Goal: Task Accomplishment & Management: Use online tool/utility

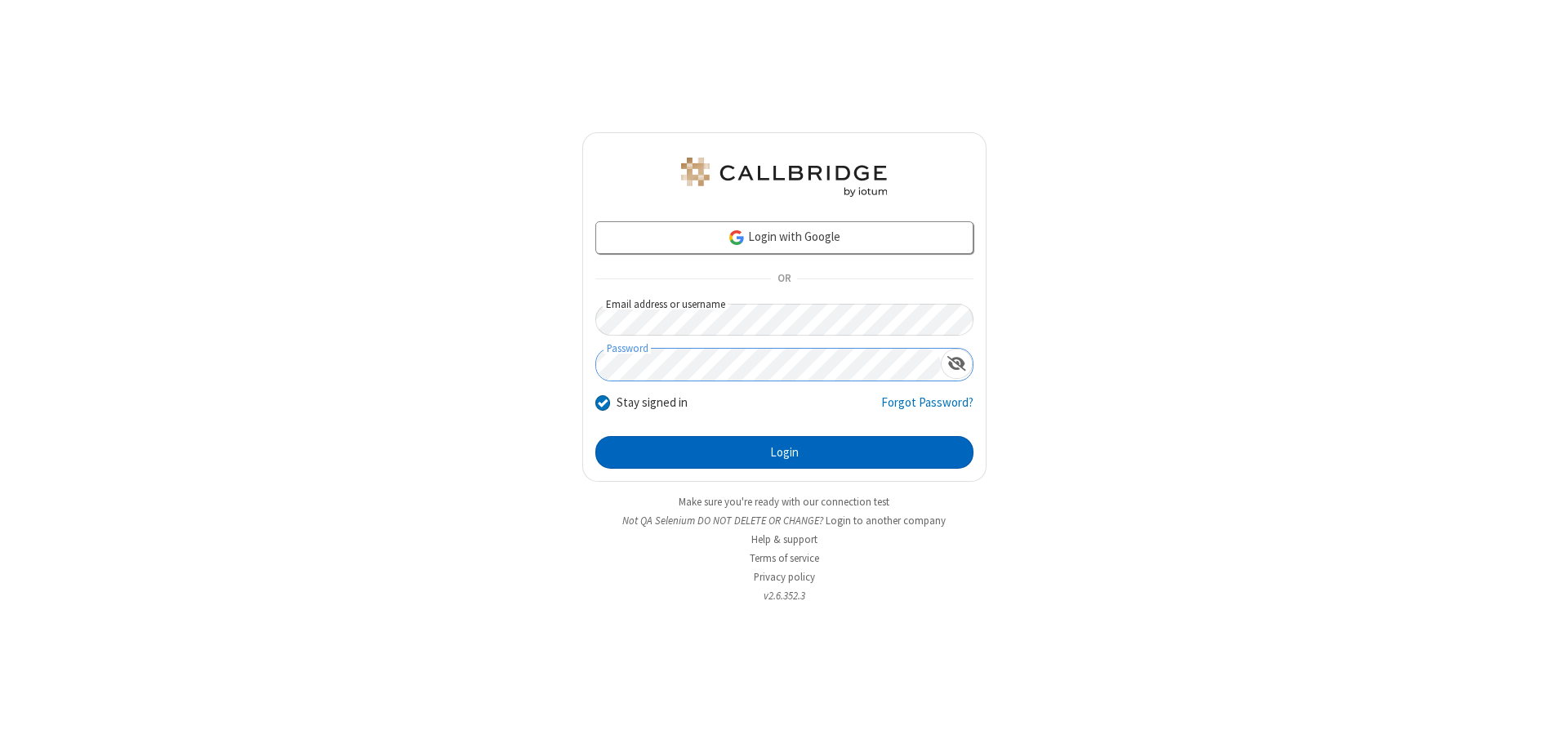
click at [784, 453] on button "Login" at bounding box center [785, 453] width 378 height 33
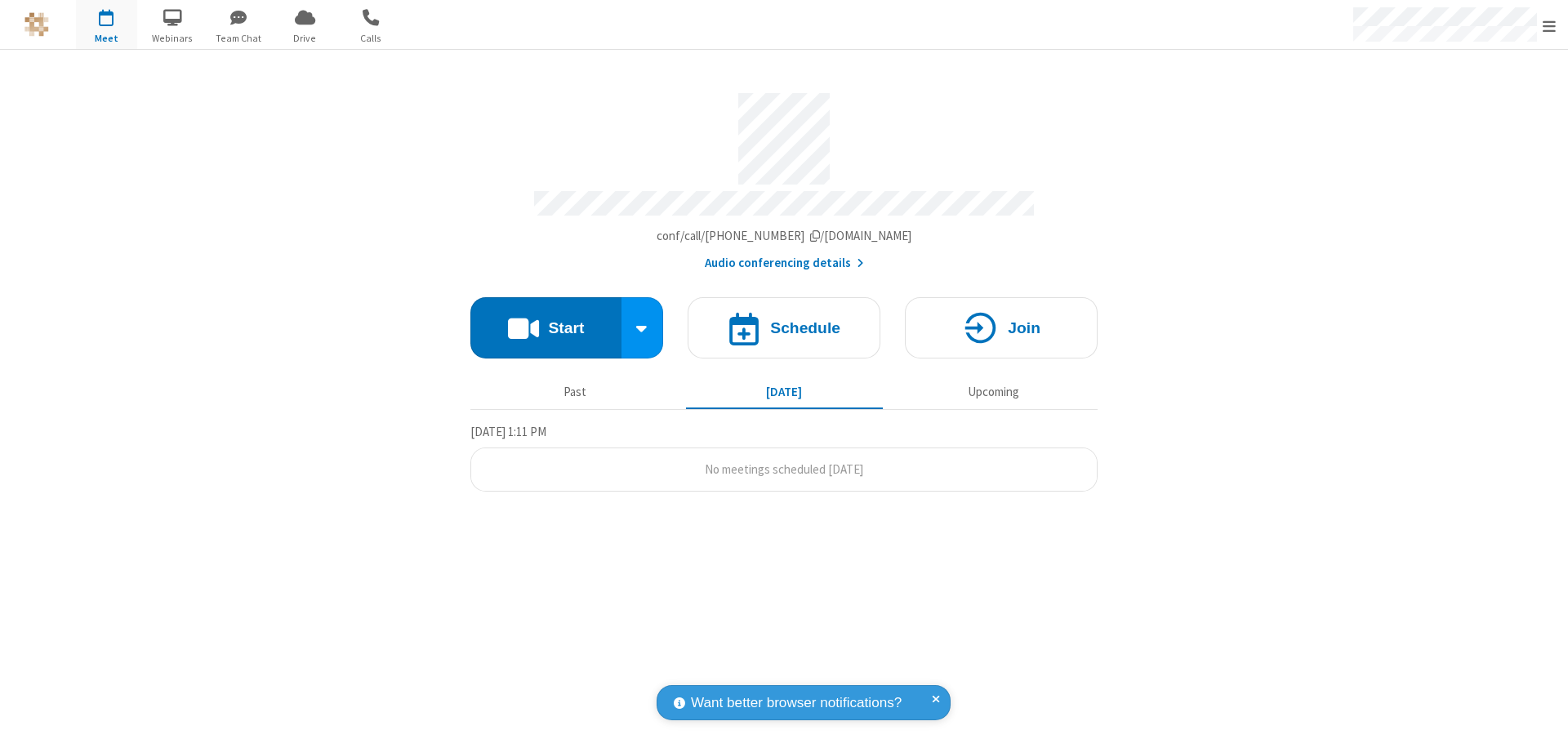
click at [1549, 26] on span "Open menu" at bounding box center [1549, 26] width 13 height 16
click at [305, 38] on span "Drive" at bounding box center [306, 38] width 62 height 15
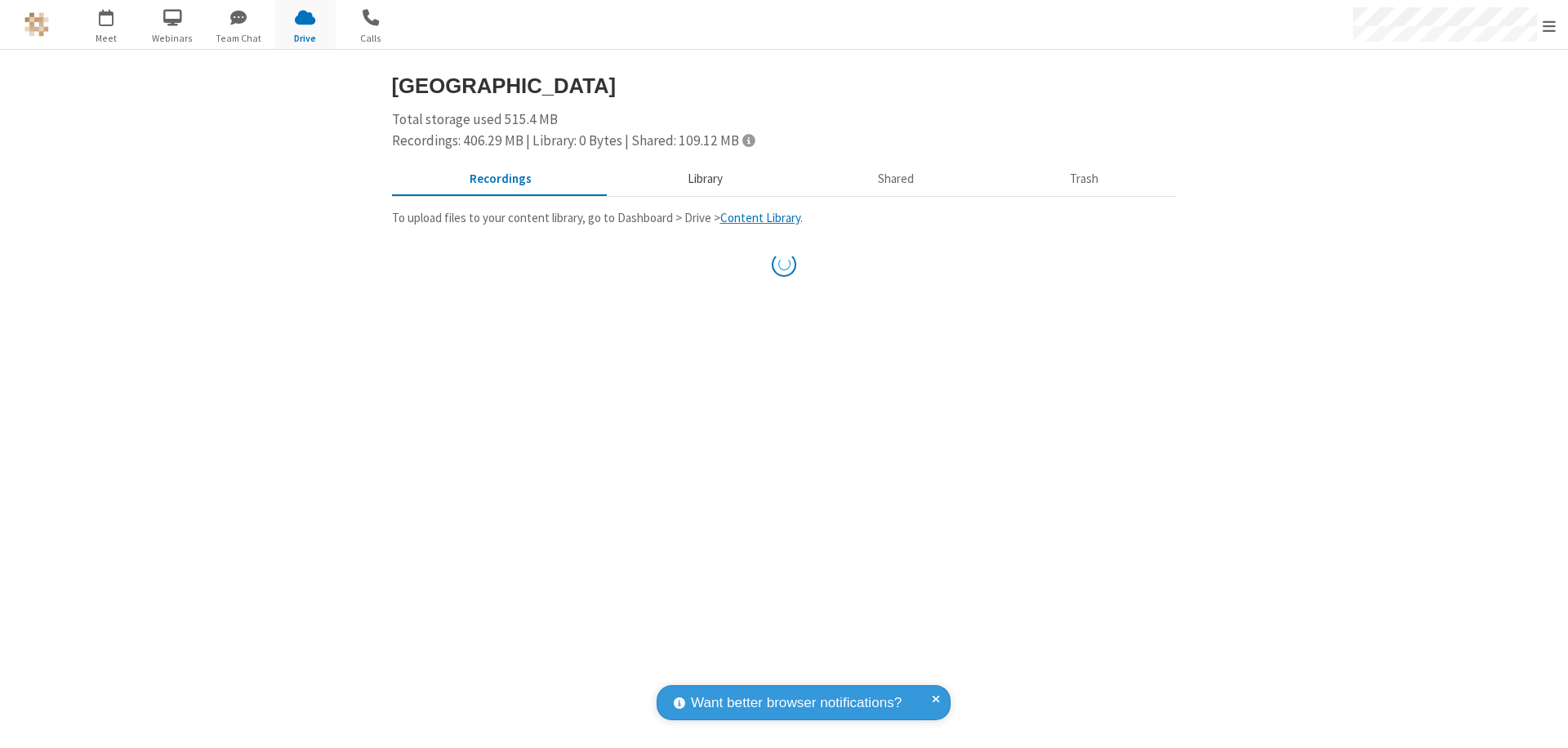
click at [697, 179] on button "Library" at bounding box center [704, 180] width 191 height 31
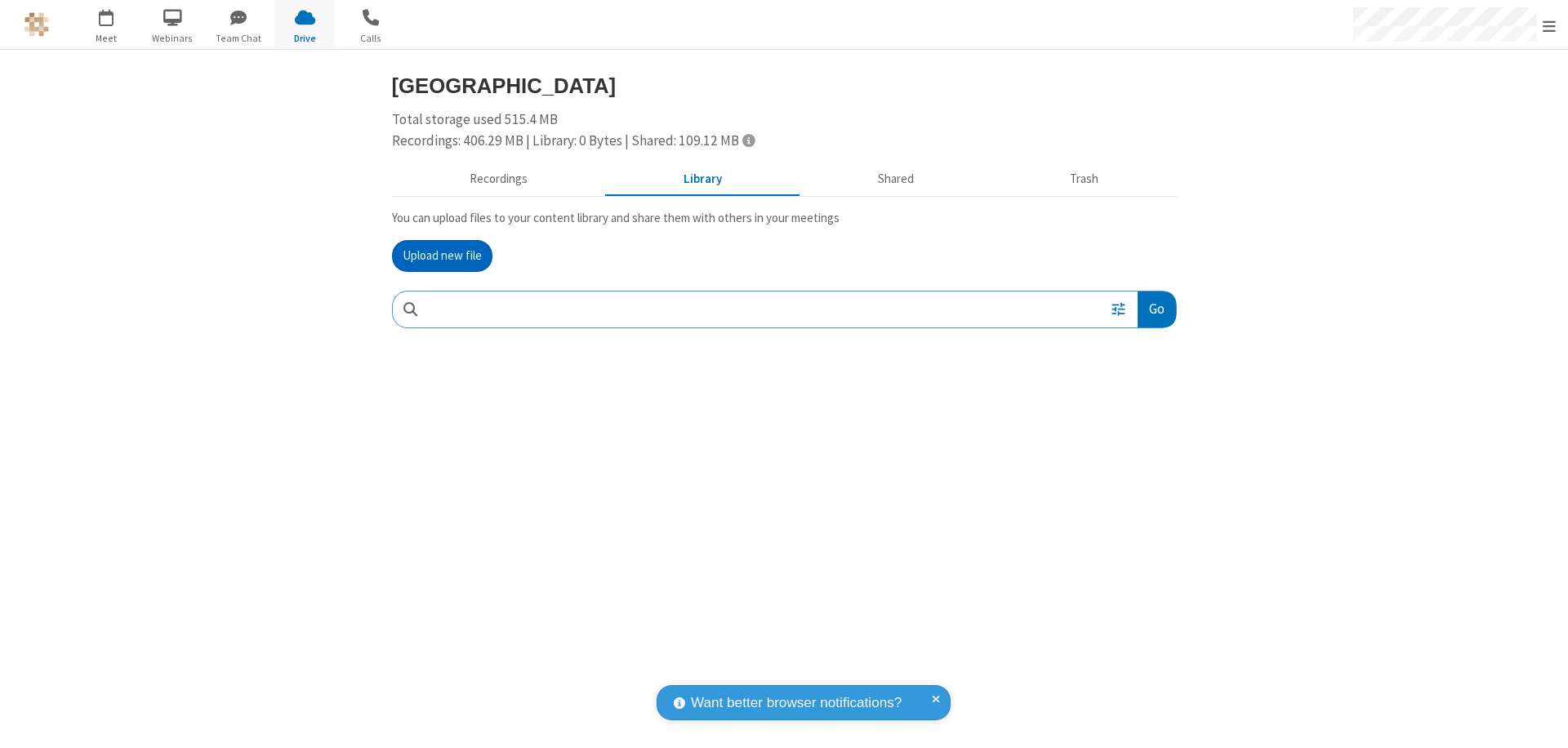
click at [442, 256] on button "Upload new file" at bounding box center [442, 257] width 100 height 33
click at [1143, 417] on span "Move to trash" at bounding box center [1143, 416] width 11 height 15
